Goal: Task Accomplishment & Management: Manage account settings

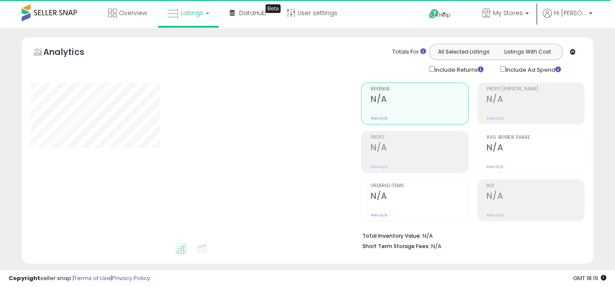
type input "**********"
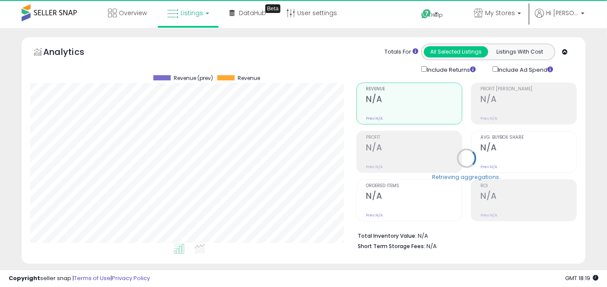
scroll to position [177, 326]
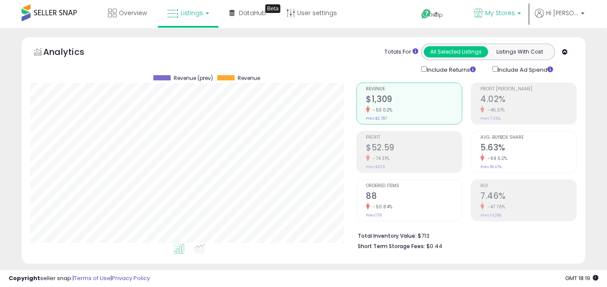
click at [512, 15] on span "My Stores" at bounding box center [500, 13] width 30 height 9
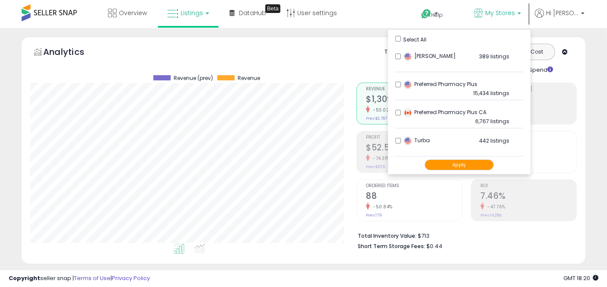
click at [468, 166] on button "Apply" at bounding box center [459, 164] width 69 height 11
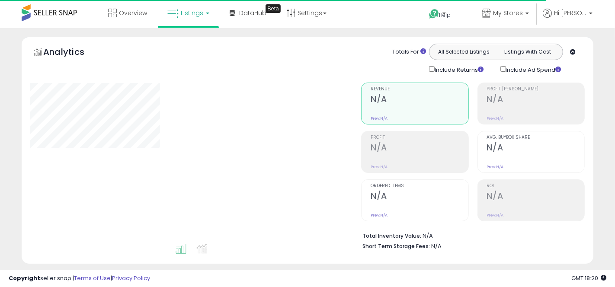
type input "**********"
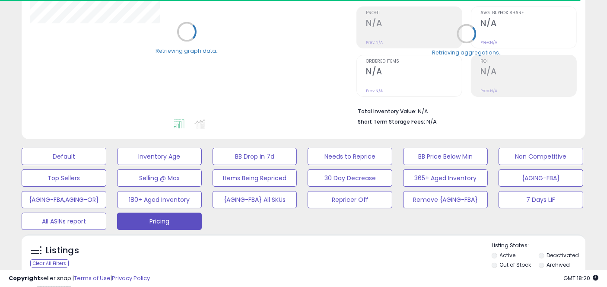
scroll to position [235, 0]
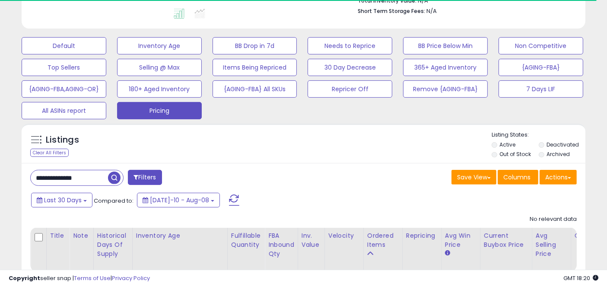
click at [64, 169] on div "**********" at bounding box center [304, 234] width 564 height 142
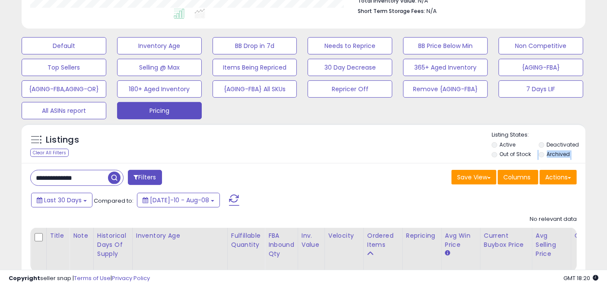
click at [64, 172] on div "**********" at bounding box center [304, 234] width 564 height 142
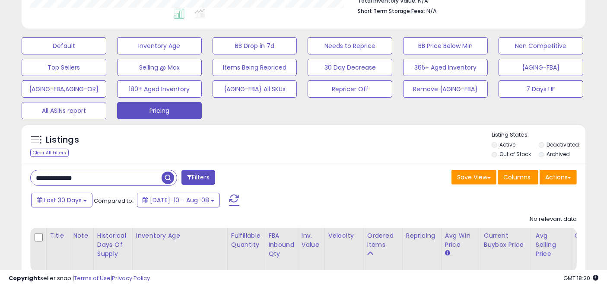
click at [64, 172] on input "**********" at bounding box center [96, 177] width 131 height 15
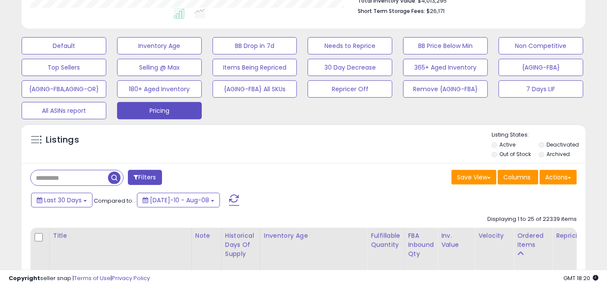
click at [305, 137] on div "Listings" at bounding box center [304, 145] width 564 height 29
click at [75, 42] on button "Default" at bounding box center [64, 45] width 85 height 17
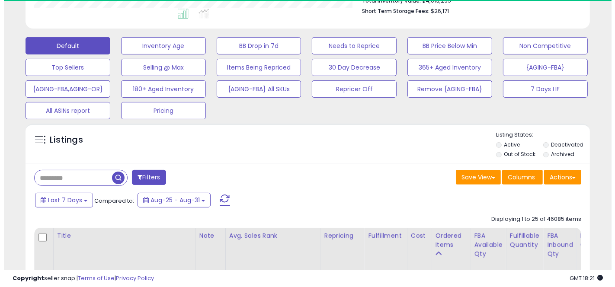
scroll to position [432010, 431860]
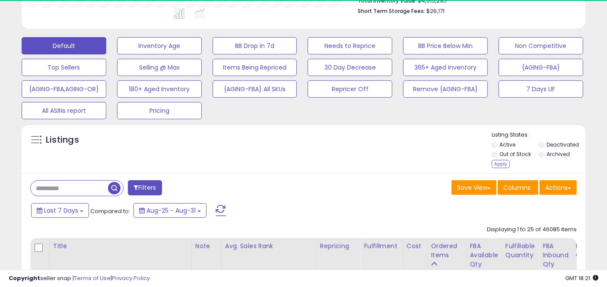
click at [545, 143] on li "Deactivated" at bounding box center [562, 146] width 46 height 10
click at [495, 161] on div "Apply" at bounding box center [501, 164] width 18 height 8
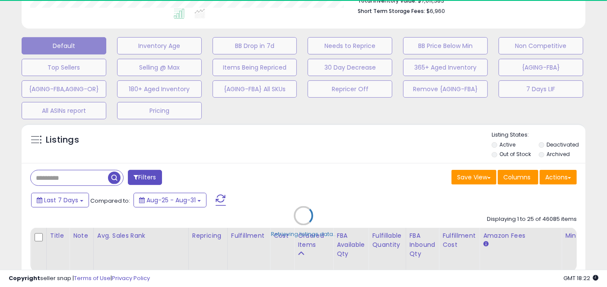
select select "*"
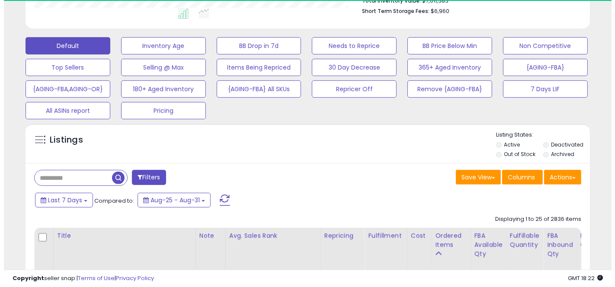
scroll to position [177, 326]
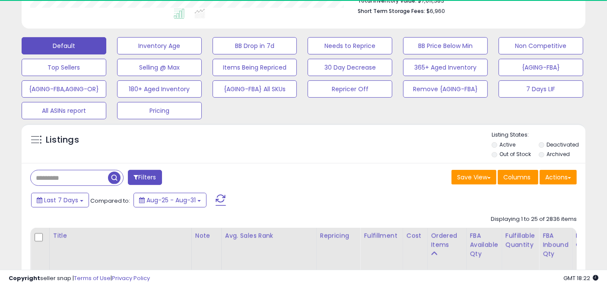
click at [150, 175] on button "Filters" at bounding box center [145, 177] width 34 height 15
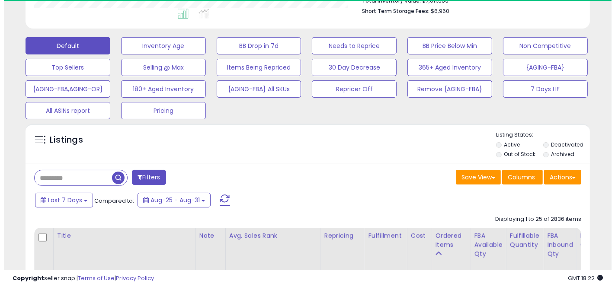
scroll to position [177, 331]
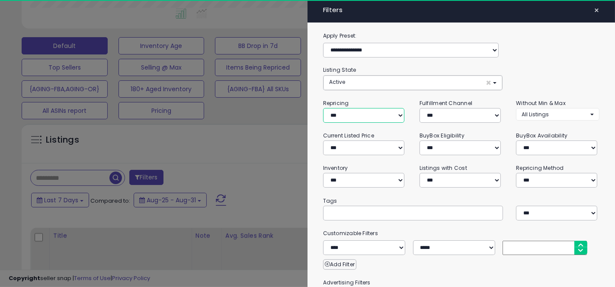
click at [359, 114] on select "**********" at bounding box center [363, 115] width 81 height 15
select select "***"
click at [323, 108] on select "**********" at bounding box center [363, 115] width 81 height 15
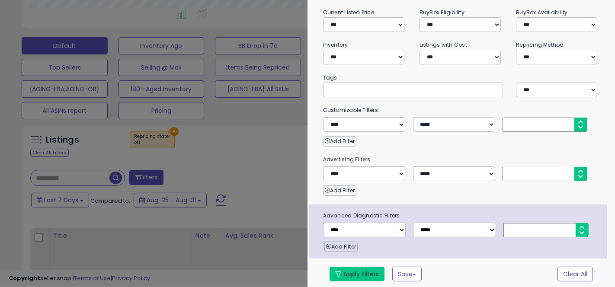
click at [355, 272] on button "Apply Filters" at bounding box center [356, 274] width 55 height 15
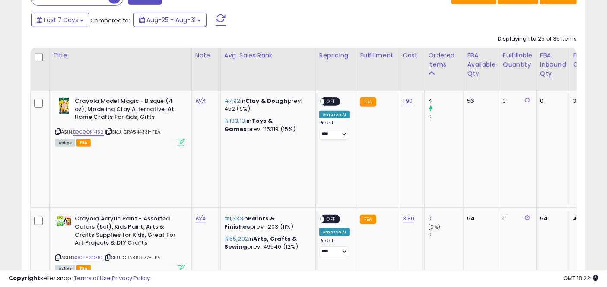
scroll to position [421, 0]
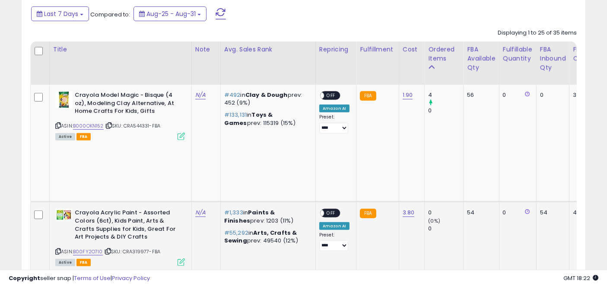
click at [196, 202] on td "N/A" at bounding box center [205, 261] width 29 height 118
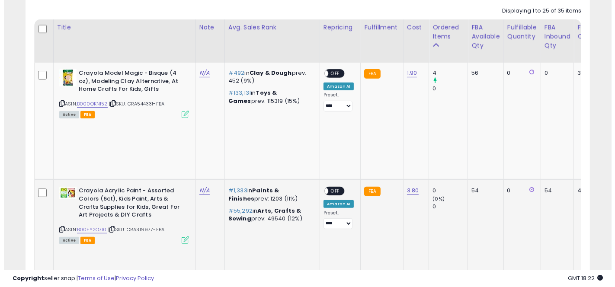
scroll to position [442, 0]
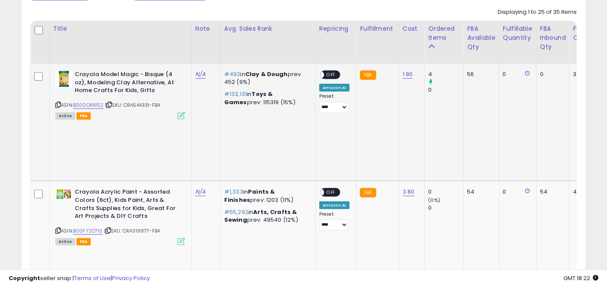
click at [32, 95] on td at bounding box center [40, 122] width 19 height 117
click at [175, 112] on div "Active FBA" at bounding box center [120, 115] width 130 height 6
click at [180, 114] on icon at bounding box center [181, 115] width 7 height 7
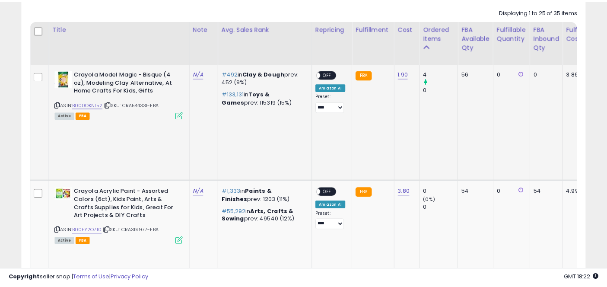
scroll to position [177, 331]
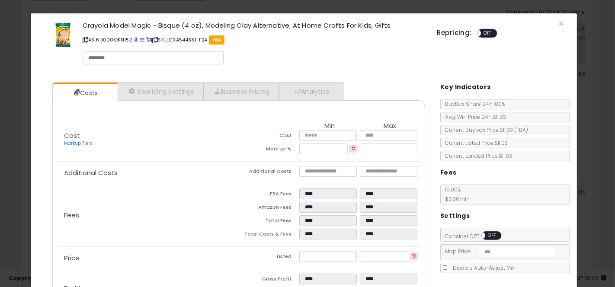
click at [269, 5] on div "× Close Crayola Model Magic - Bisque (4 oz), Modeling Clay Alternative, At Home…" at bounding box center [307, 143] width 615 height 287
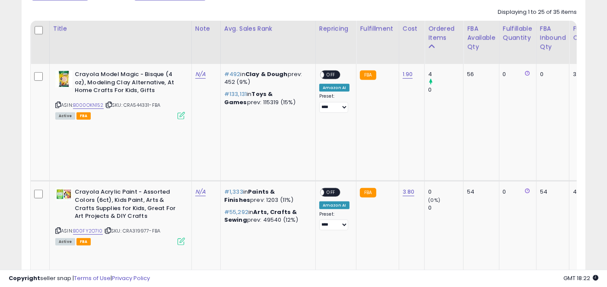
scroll to position [432010, 431860]
click at [329, 72] on span "OFF" at bounding box center [331, 74] width 14 height 7
click at [330, 189] on span "OFF" at bounding box center [331, 192] width 14 height 7
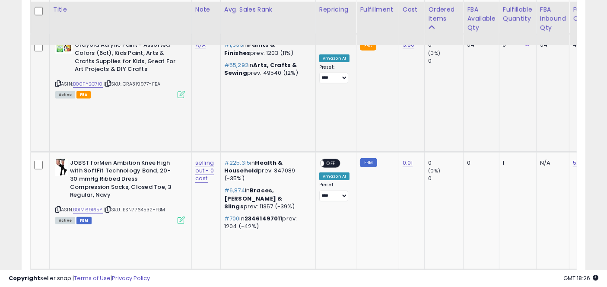
scroll to position [590, 0]
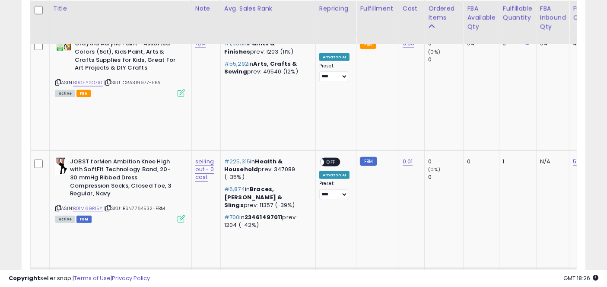
click at [331, 275] on div "ON OFF" at bounding box center [330, 279] width 20 height 9
click at [330, 276] on span "OFF" at bounding box center [331, 279] width 14 height 7
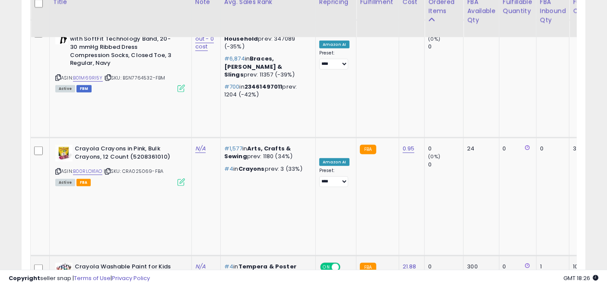
scroll to position [722, 0]
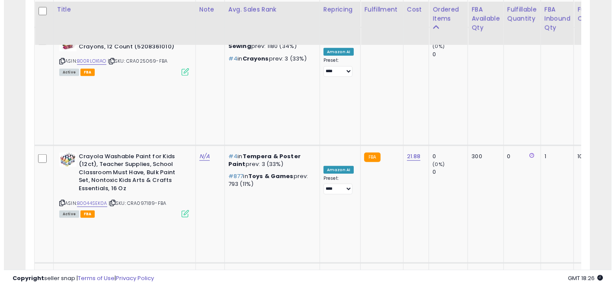
scroll to position [833, 0]
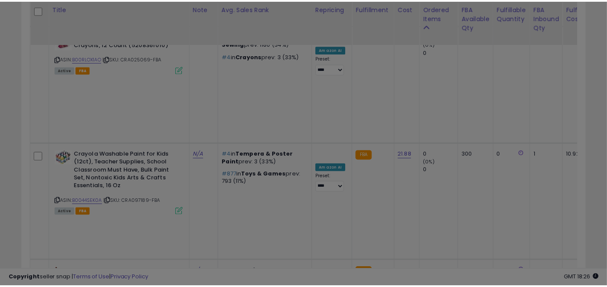
scroll to position [177, 331]
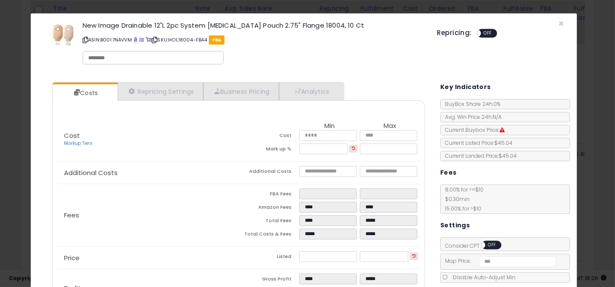
click at [591, 97] on div "× Close New Image Drainable 12"L 2pc System Ostomy Pouch 2.75" Flange 18004, 10…" at bounding box center [307, 143] width 615 height 287
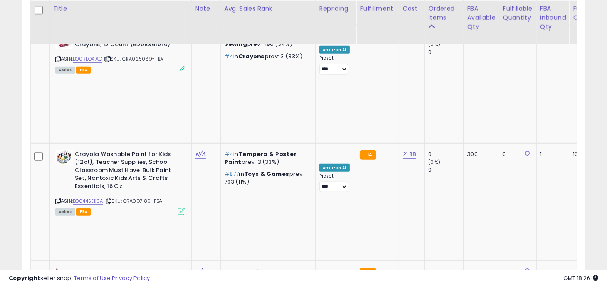
scroll to position [432010, 431860]
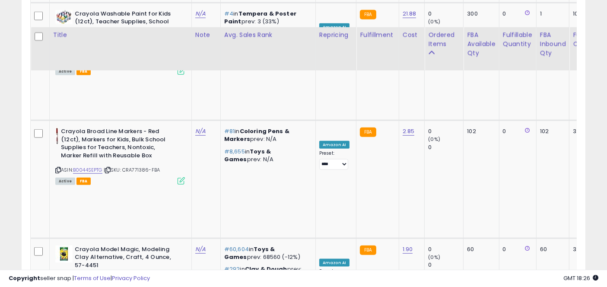
scroll to position [1005, 0]
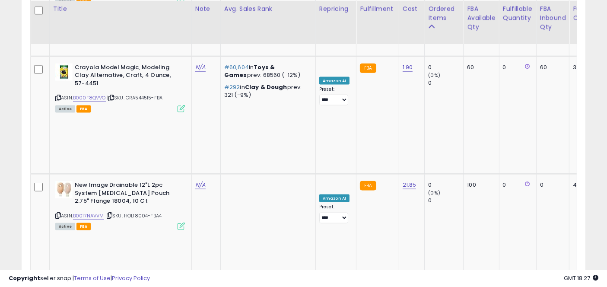
scroll to position [1156, 0]
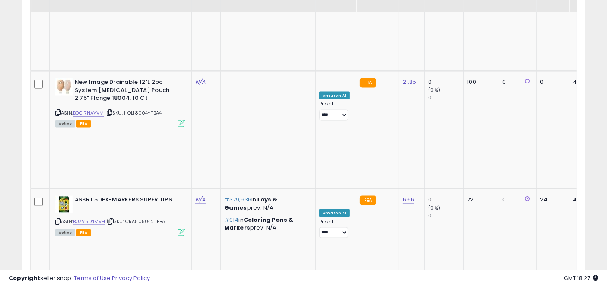
scroll to position [1260, 0]
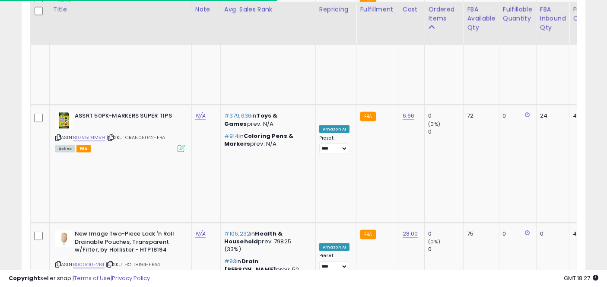
scroll to position [1345, 0]
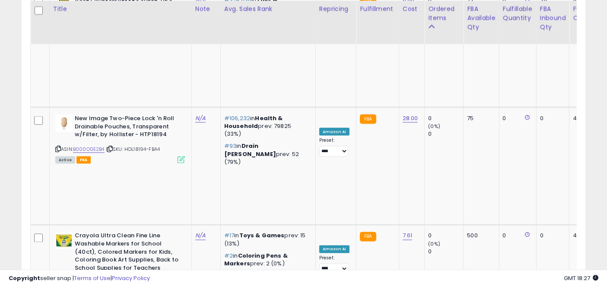
scroll to position [1458, 0]
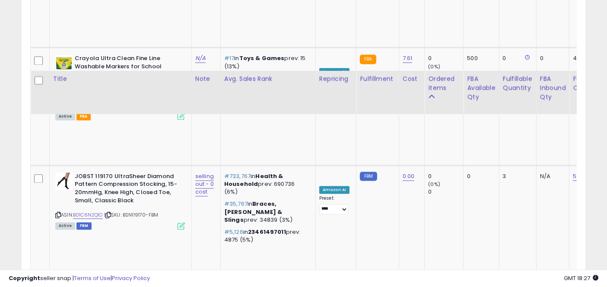
scroll to position [1738, 0]
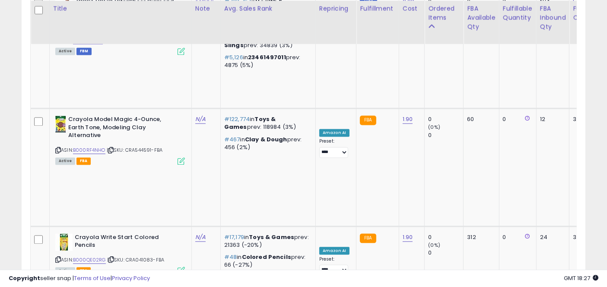
scroll to position [1810, 0]
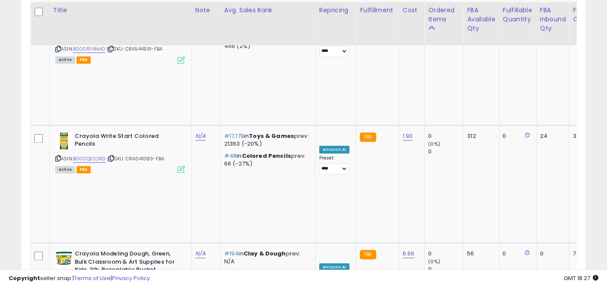
scroll to position [1912, 0]
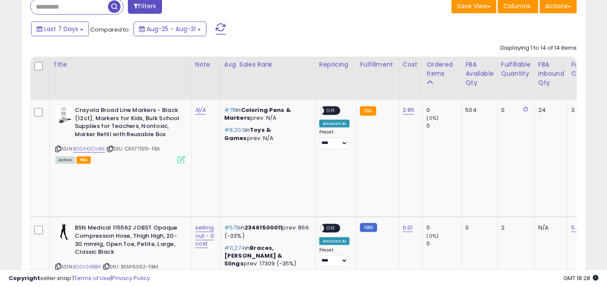
scroll to position [406, 0]
click at [324, 107] on div "ON OFF" at bounding box center [316, 110] width 20 height 7
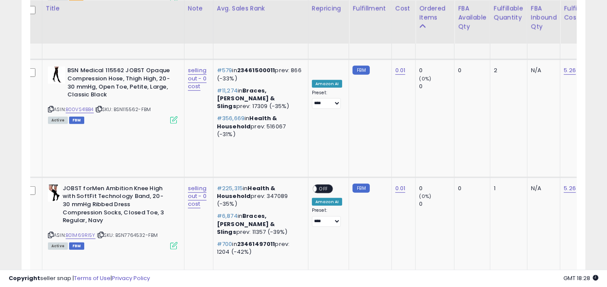
scroll to position [0, 9]
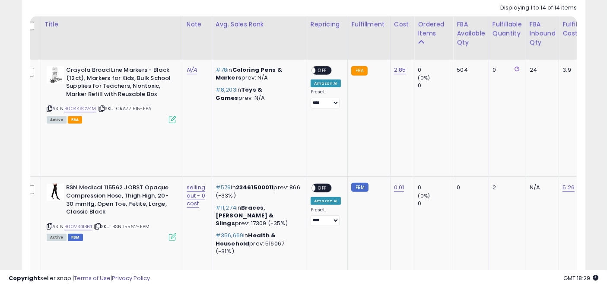
scroll to position [445, 0]
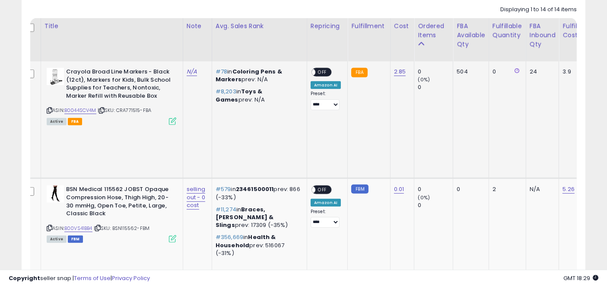
click at [320, 71] on span "OFF" at bounding box center [322, 72] width 14 height 7
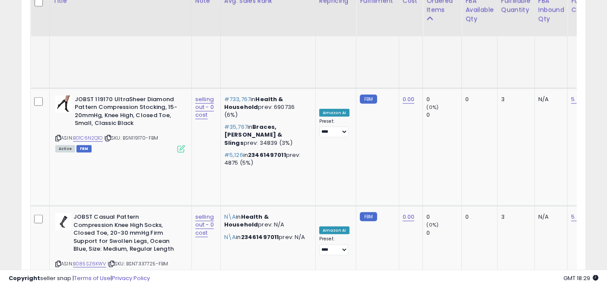
scroll to position [891, 0]
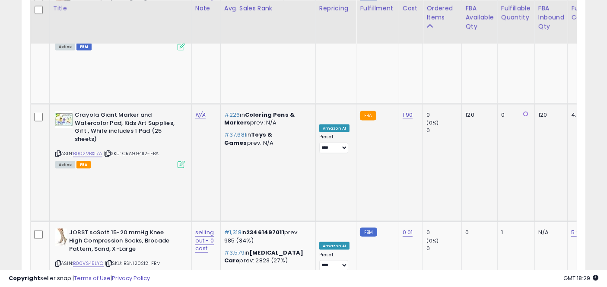
scroll to position [1226, 0]
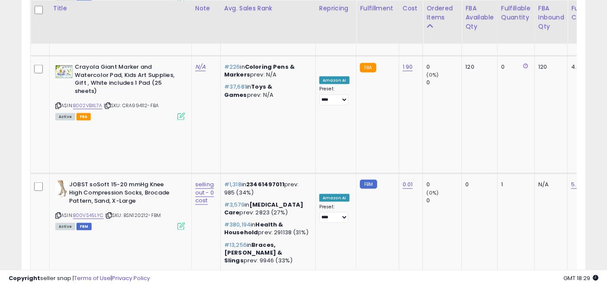
click at [235, 232] on div "Retrieving listings data.. Displaying 1 to 14 of 14 items Title Note" at bounding box center [303, 39] width 547 height 1734
drag, startPoint x: 0, startPoint y: 182, endPoint x: 178, endPoint y: 215, distance: 180.6
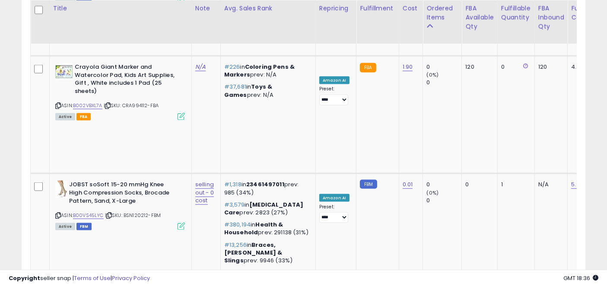
click at [264, 245] on div "Retrieving listings data.. Displaying 1 to 14 of 14 items Title Note" at bounding box center [303, 39] width 547 height 1734
click at [397, 249] on div "Filters Save View Save As New View Update Current View Columns" at bounding box center [304, 19] width 564 height 1791
click at [393, 232] on div "Retrieving listings data.. Displaying 1 to 14 of 14 items Title Note" at bounding box center [303, 39] width 547 height 1734
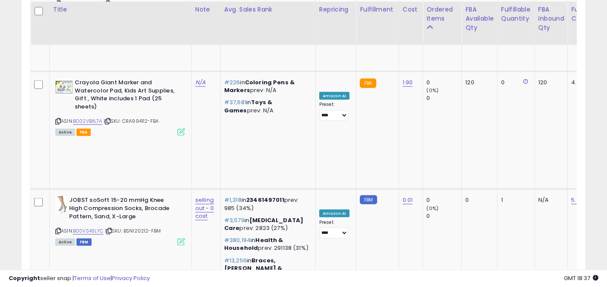
scroll to position [1259, 0]
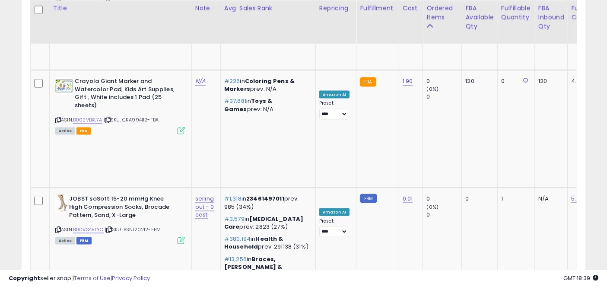
click at [391, 263] on div "Filters Save View Save As New View Update Current View Columns" at bounding box center [304, 34] width 564 height 1791
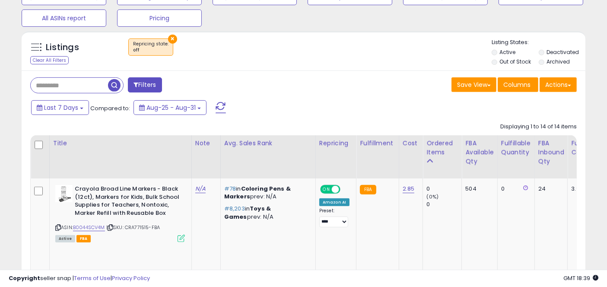
scroll to position [327, 0]
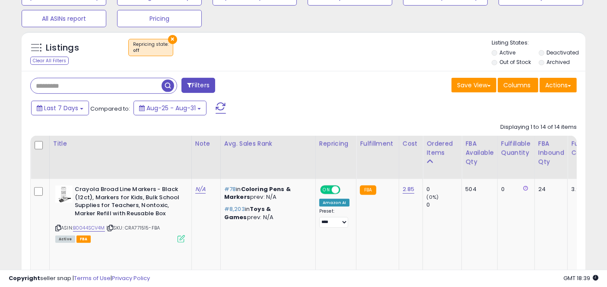
click at [81, 84] on input "text" at bounding box center [96, 85] width 131 height 15
type input "*"
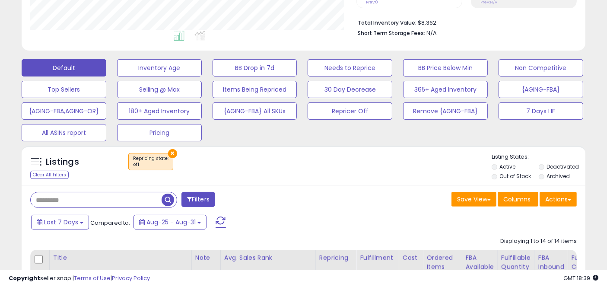
scroll to position [205, 0]
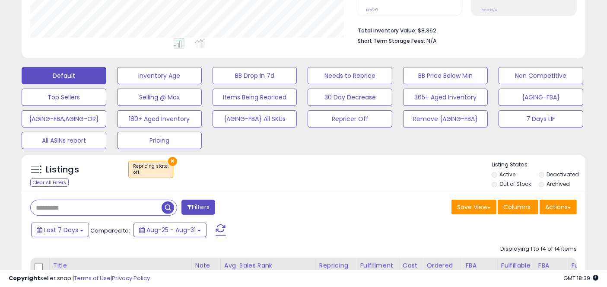
click at [168, 162] on button "×" at bounding box center [172, 161] width 9 height 9
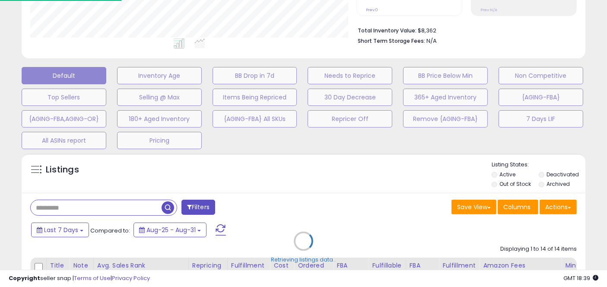
scroll to position [177, 331]
click at [121, 213] on div "Retrieving listings data.." at bounding box center [307, 247] width 584 height 197
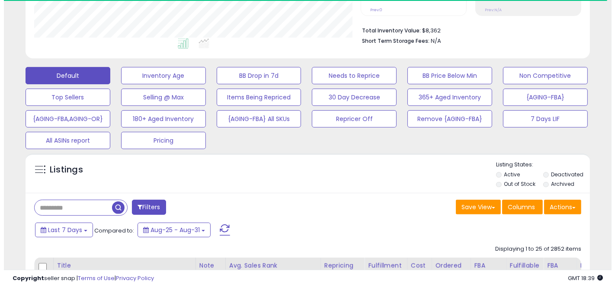
scroll to position [432010, 431860]
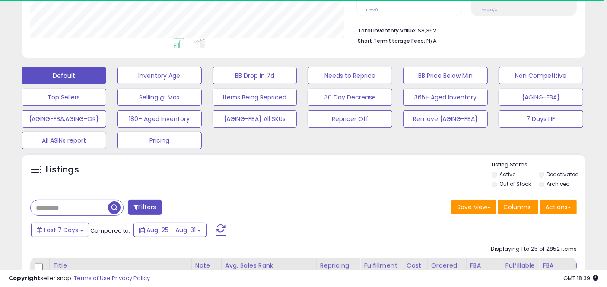
click at [501, 184] on label "Out of Stock" at bounding box center [516, 183] width 32 height 7
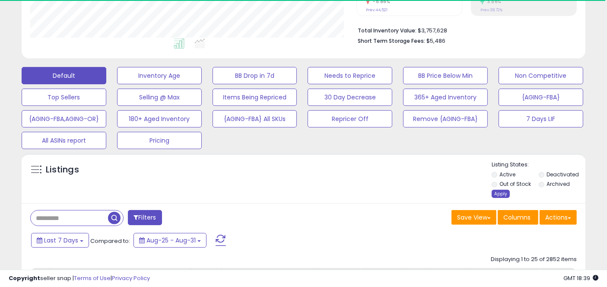
click at [497, 194] on div "Apply" at bounding box center [501, 194] width 18 height 8
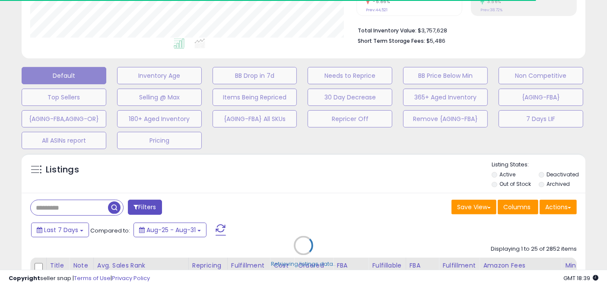
scroll to position [177, 326]
click at [59, 208] on div "Retrieving listings data.." at bounding box center [303, 252] width 577 height 206
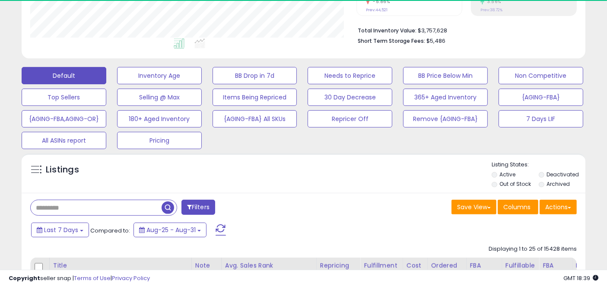
click at [70, 207] on input "text" at bounding box center [96, 207] width 131 height 15
type input "*"
click at [166, 206] on span "button" at bounding box center [168, 207] width 13 height 13
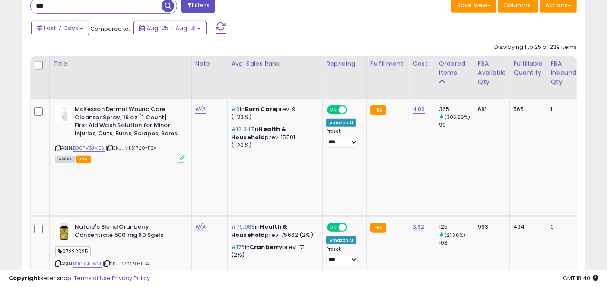
scroll to position [407, 0]
click at [40, 8] on input "***" at bounding box center [96, 5] width 131 height 15
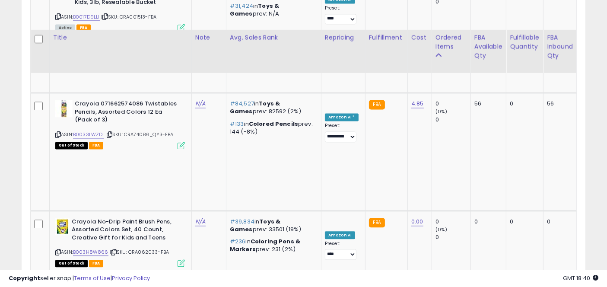
scroll to position [1866, 0]
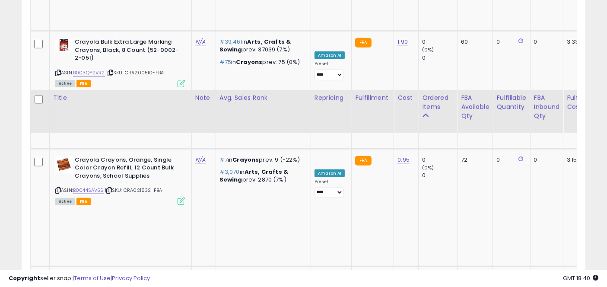
scroll to position [917, 0]
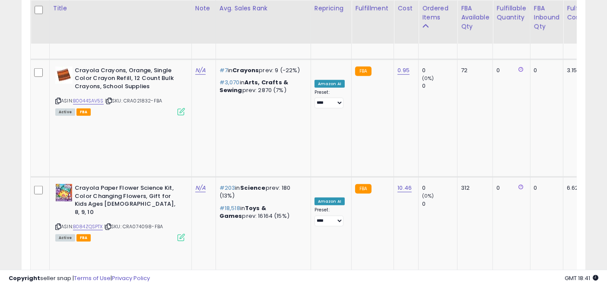
click at [410, 226] on div "Retrieving listings data.. Displaying 26 to 35 of 35 items Title Note" at bounding box center [303, 164] width 547 height 1271
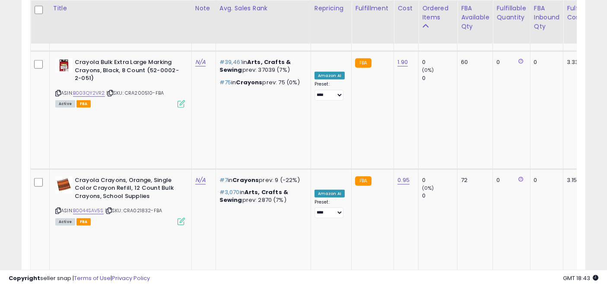
scroll to position [407, 0]
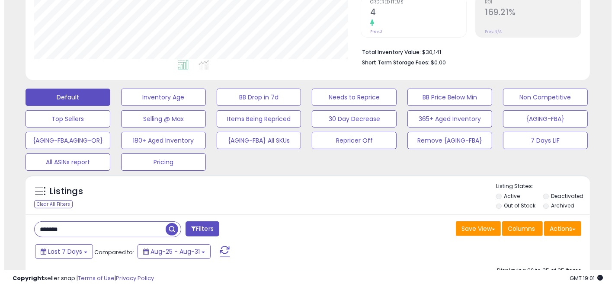
scroll to position [180, 0]
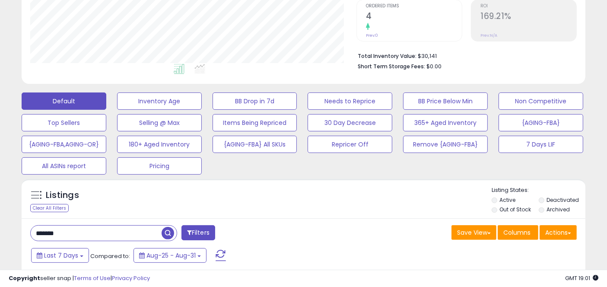
click at [116, 235] on input "*******" at bounding box center [96, 233] width 131 height 15
paste input "**"
click at [169, 231] on span "button" at bounding box center [168, 233] width 13 height 13
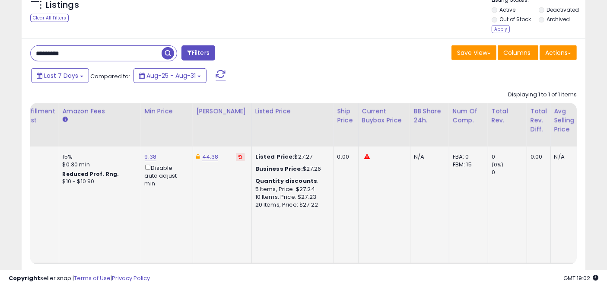
scroll to position [0, 226]
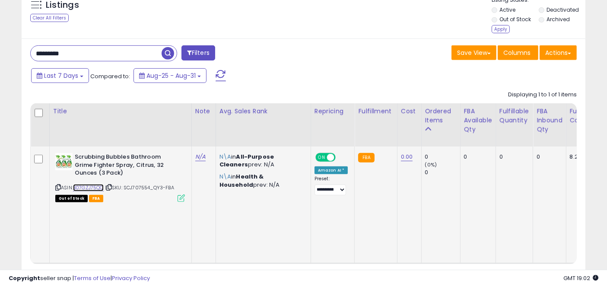
click at [93, 185] on link "B07GZJ75QQ" at bounding box center [88, 187] width 31 height 7
click at [182, 199] on icon at bounding box center [181, 197] width 7 height 7
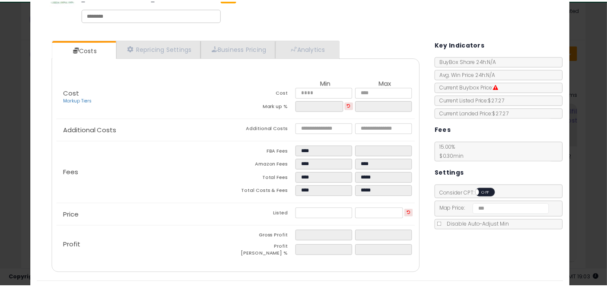
scroll to position [62, 0]
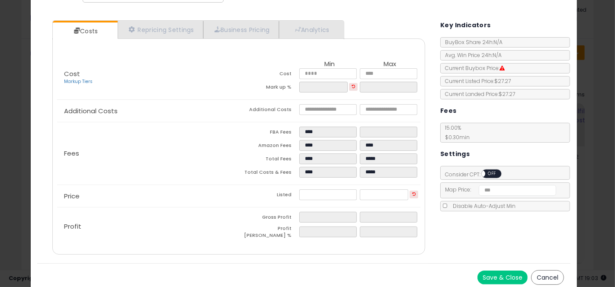
click at [579, 98] on div "× Close Scrubbing Bubbles Bathroom Grime Fighter Spray, Citrus, 32 Ounces (3 Pa…" at bounding box center [307, 143] width 615 height 287
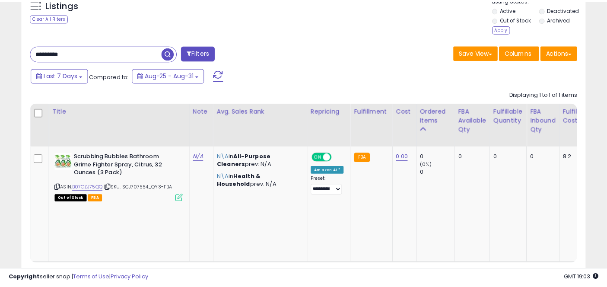
scroll to position [432010, 431860]
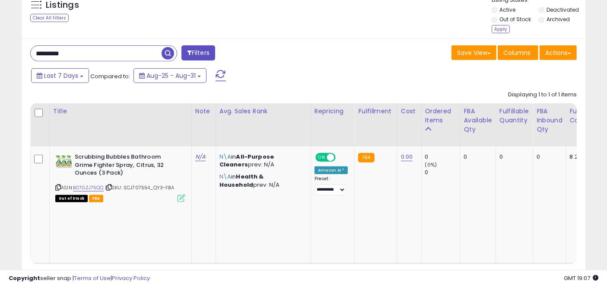
click at [54, 54] on input "*********" at bounding box center [96, 53] width 131 height 15
type input "*"
type input "*******"
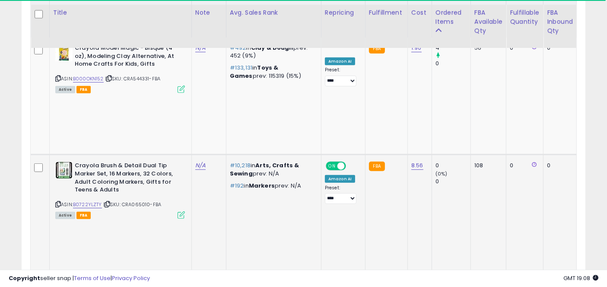
scroll to position [486, 0]
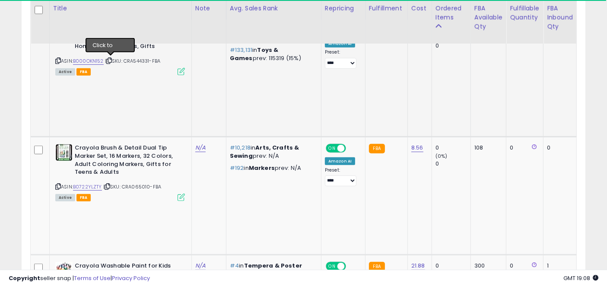
click at [112, 60] on icon at bounding box center [109, 60] width 6 height 5
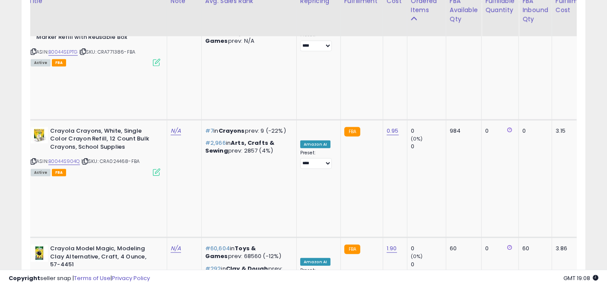
scroll to position [857, 0]
